Goal: Transaction & Acquisition: Purchase product/service

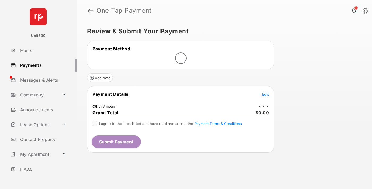
click at [265, 95] on span "Edit" at bounding box center [265, 94] width 7 height 5
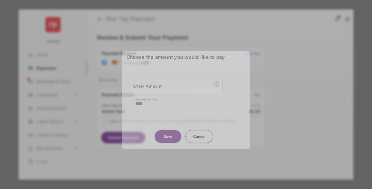
type input "****"
click at [168, 133] on button "Save" at bounding box center [168, 136] width 27 height 13
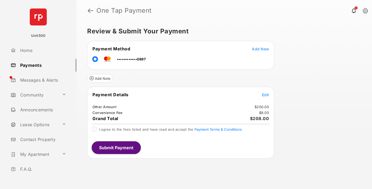
click at [265, 95] on span "Edit" at bounding box center [265, 95] width 7 height 5
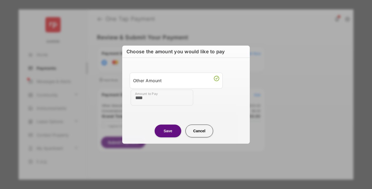
click at [168, 131] on button "Save" at bounding box center [168, 131] width 27 height 13
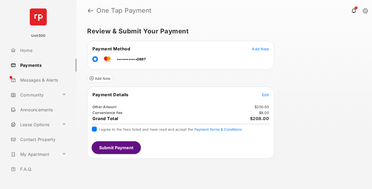
click at [116, 148] on button "Submit Payment" at bounding box center [116, 148] width 49 height 13
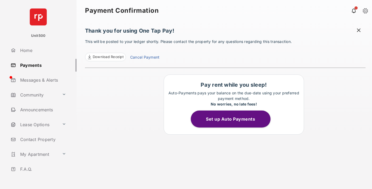
click at [359, 31] on span at bounding box center [358, 31] width 5 height 7
